Goal: Transaction & Acquisition: Obtain resource

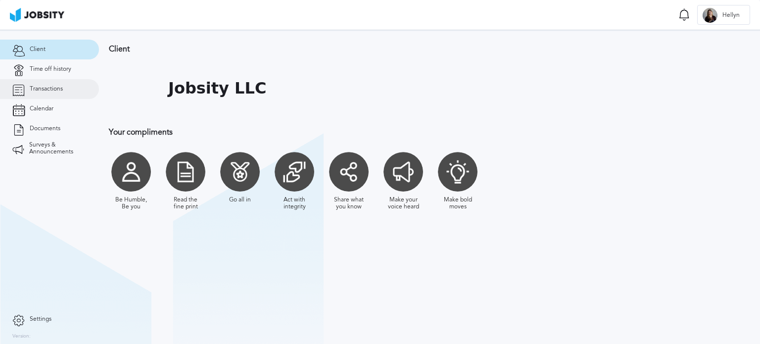
click at [56, 92] on span "Transactions" at bounding box center [46, 89] width 33 height 7
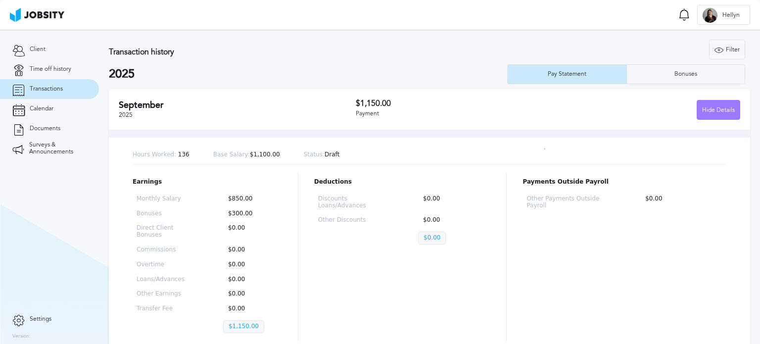
click at [376, 100] on h3 "$1,150.00" at bounding box center [452, 103] width 192 height 9
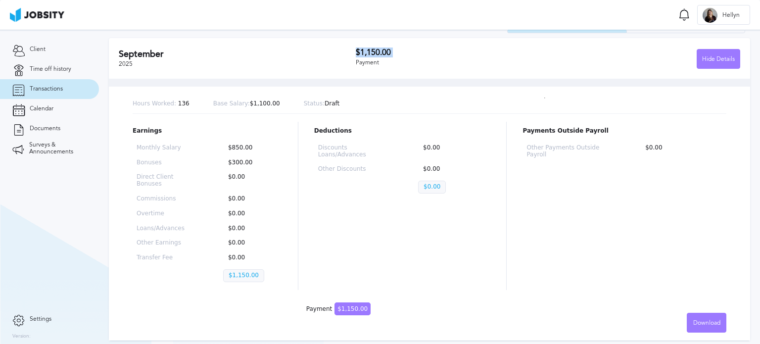
scroll to position [51, 0]
click at [236, 146] on p "$850.00" at bounding box center [250, 147] width 55 height 7
click at [704, 313] on div "Download" at bounding box center [706, 323] width 39 height 20
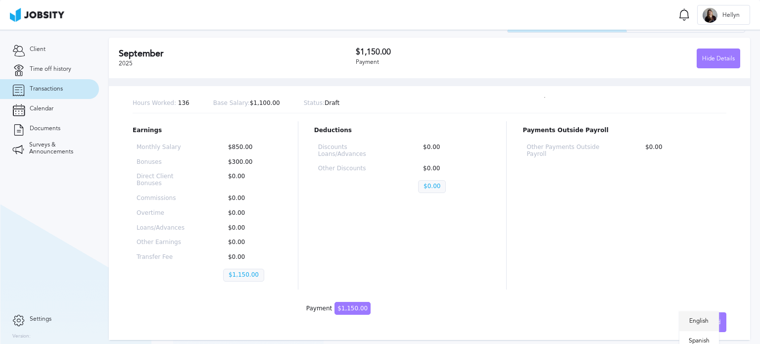
click at [705, 324] on li "English" at bounding box center [699, 321] width 40 height 20
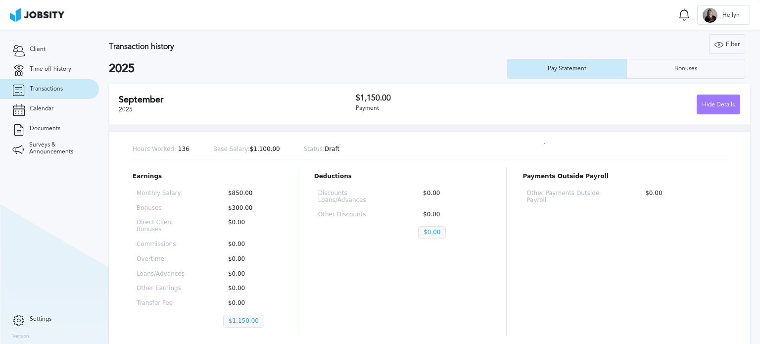
scroll to position [2, 0]
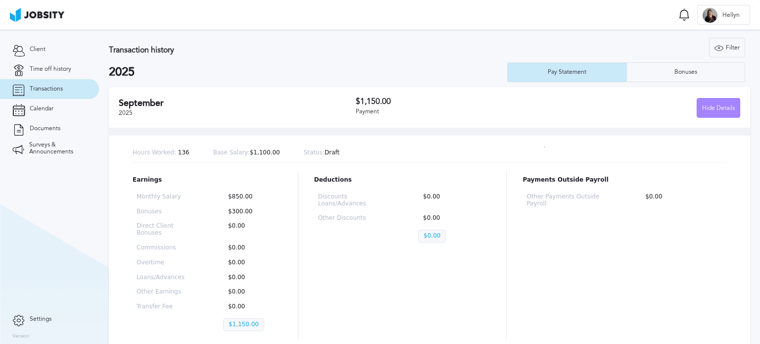
click at [709, 105] on div "Hide Details" at bounding box center [718, 108] width 43 height 20
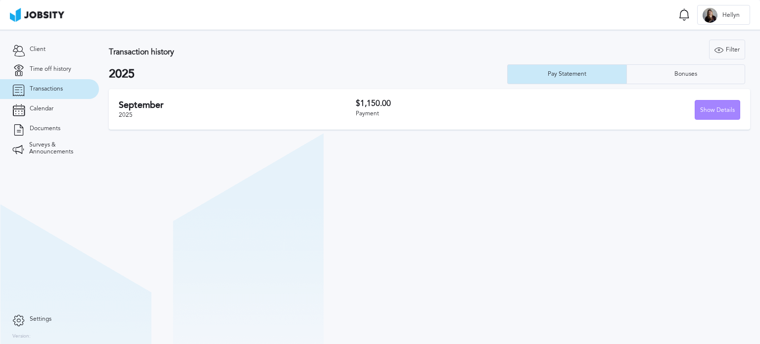
scroll to position [0, 0]
click at [698, 73] on div "Bonuses" at bounding box center [685, 74] width 33 height 7
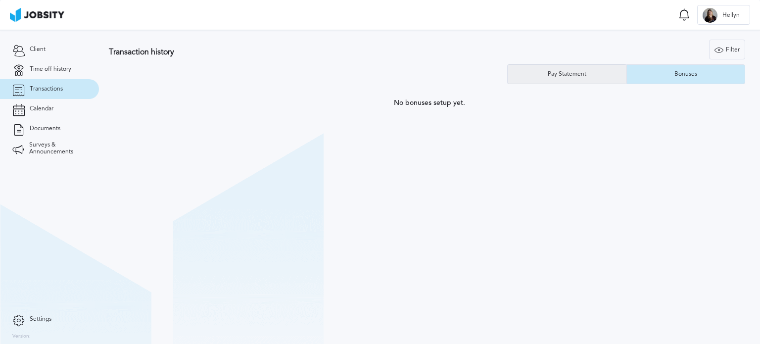
click at [574, 80] on div "Pay Statement" at bounding box center [567, 74] width 119 height 20
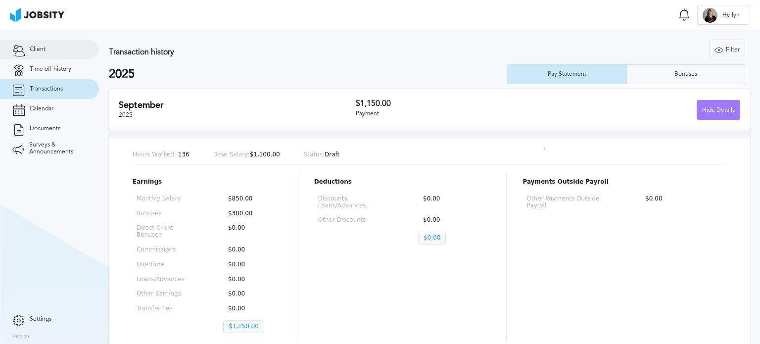
click at [47, 51] on link "Client" at bounding box center [49, 50] width 99 height 20
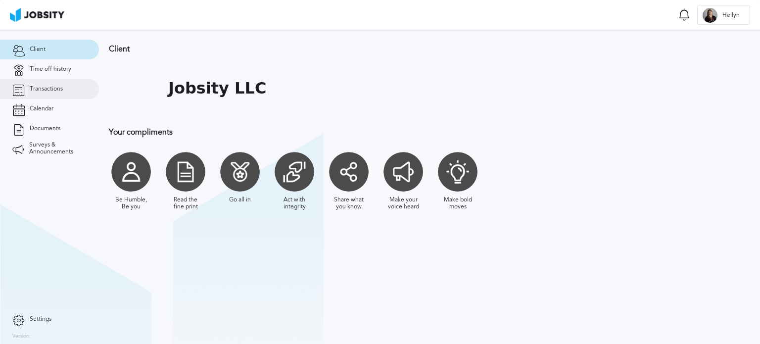
click at [27, 91] on link "Transactions" at bounding box center [49, 89] width 99 height 20
